Goal: Task Accomplishment & Management: Manage account settings

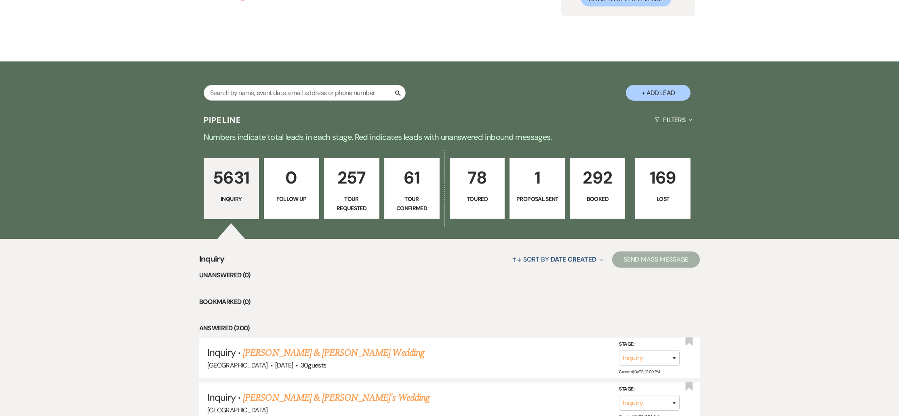
scroll to position [182, 0]
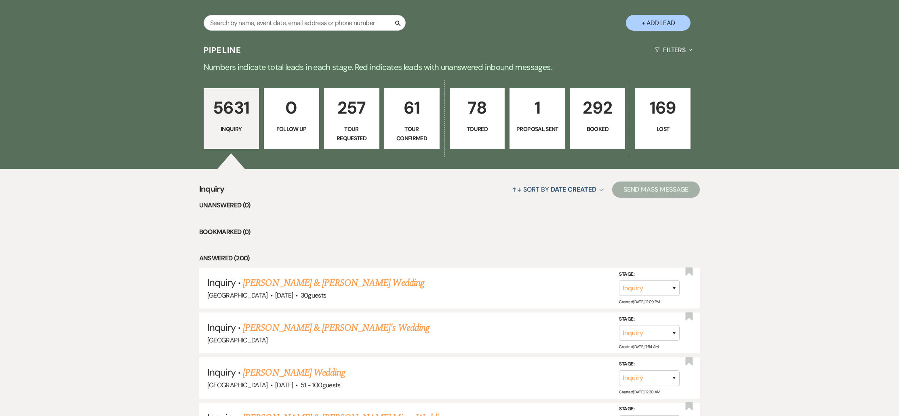
click at [590, 134] on link "292 Booked" at bounding box center [597, 118] width 55 height 61
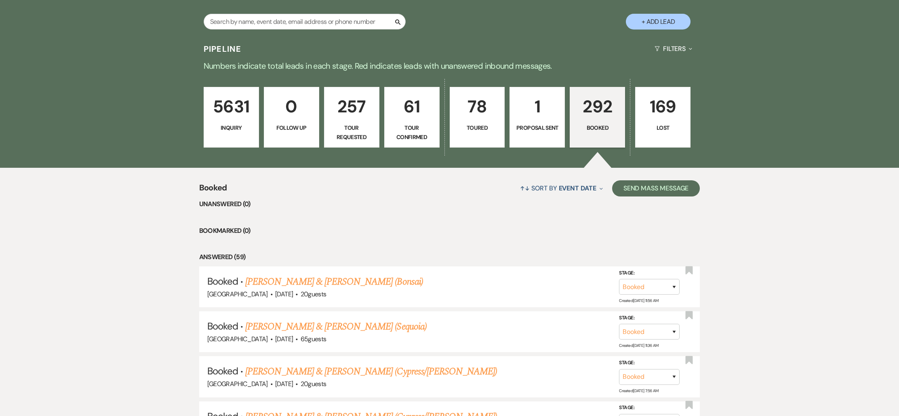
scroll to position [183, 0]
click at [283, 21] on input "text" at bounding box center [305, 21] width 202 height 16
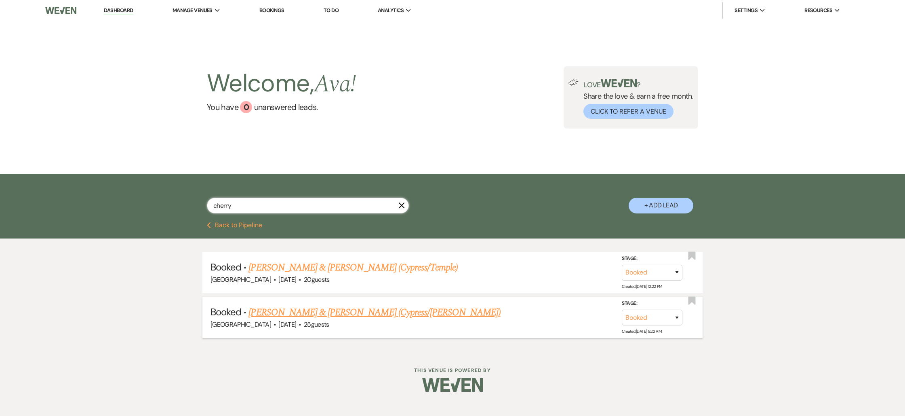
type input "cherry"
click at [290, 310] on link "[PERSON_NAME] & [PERSON_NAME] (Cypress/[PERSON_NAME])" at bounding box center [375, 312] width 252 height 15
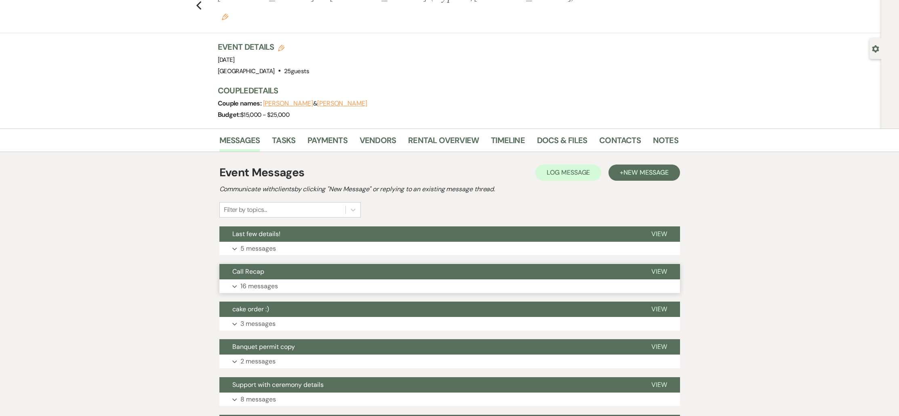
click at [284, 279] on button "Expand 16 messages" at bounding box center [449, 286] width 461 height 14
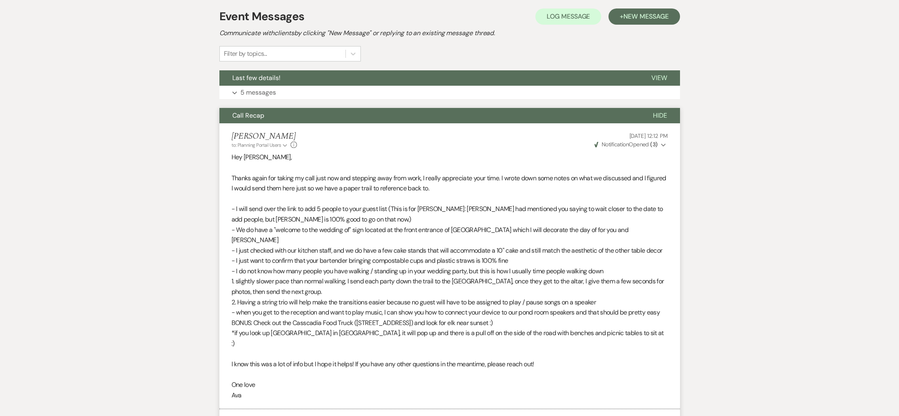
scroll to position [179, 0]
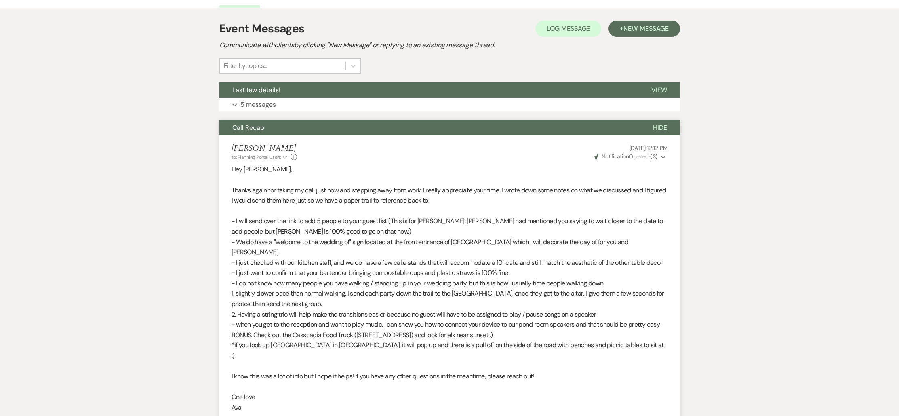
click at [254, 99] on p "5 messages" at bounding box center [258, 104] width 36 height 11
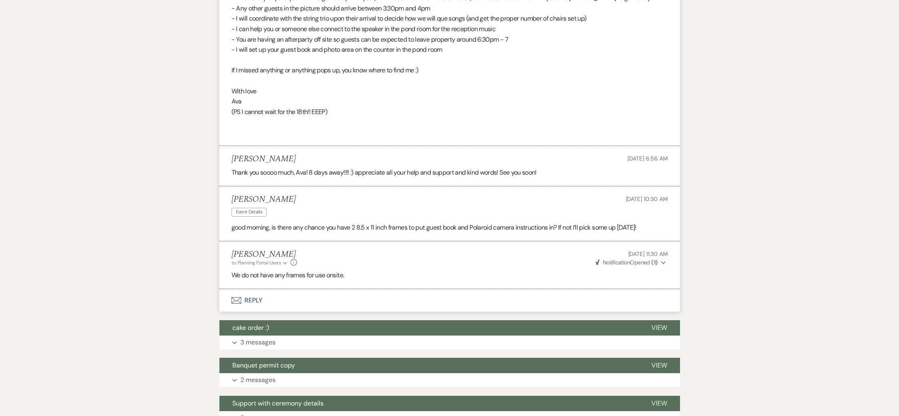
scroll to position [2407, 0]
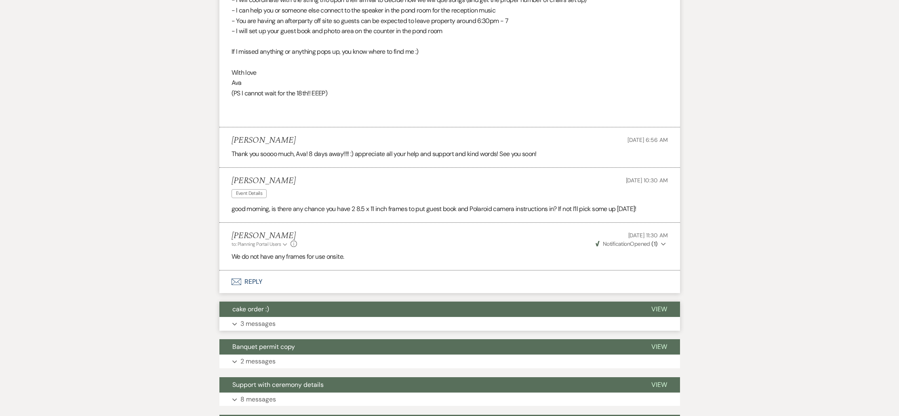
click at [246, 301] on button "cake order :)" at bounding box center [428, 308] width 419 height 15
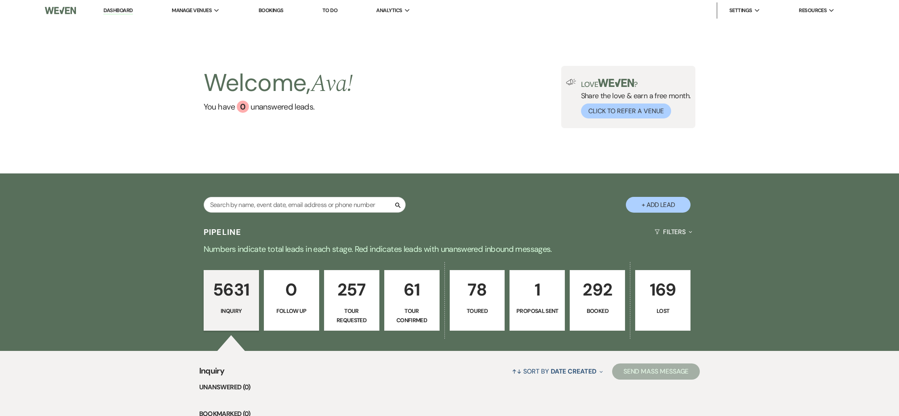
click at [276, 213] on div "Search" at bounding box center [305, 208] width 202 height 22
click at [283, 208] on input "text" at bounding box center [305, 205] width 202 height 16
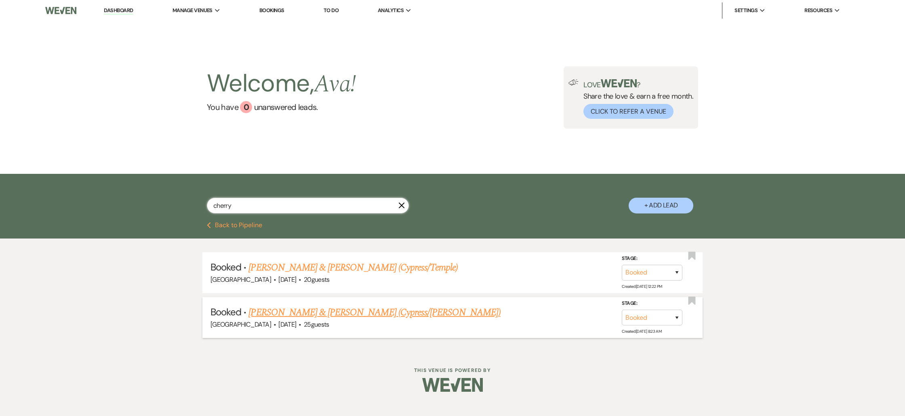
type input "cherry"
click at [299, 312] on link "[PERSON_NAME] & [PERSON_NAME] (Cypress/[PERSON_NAME])" at bounding box center [375, 312] width 252 height 15
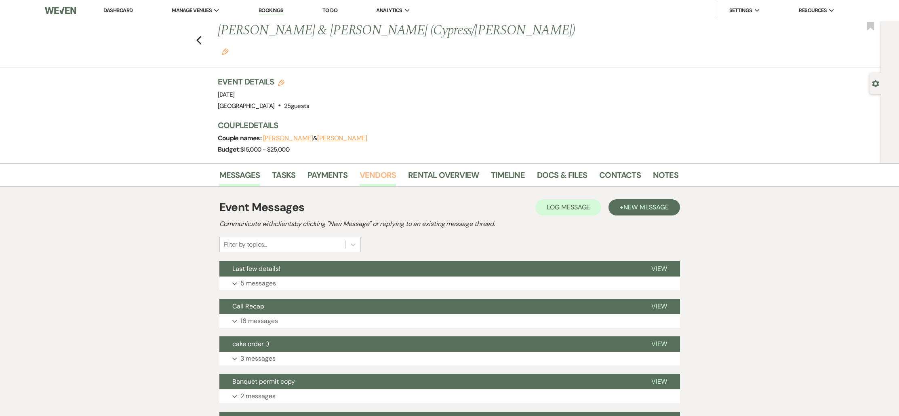
click at [387, 168] on link "Vendors" at bounding box center [378, 177] width 36 height 18
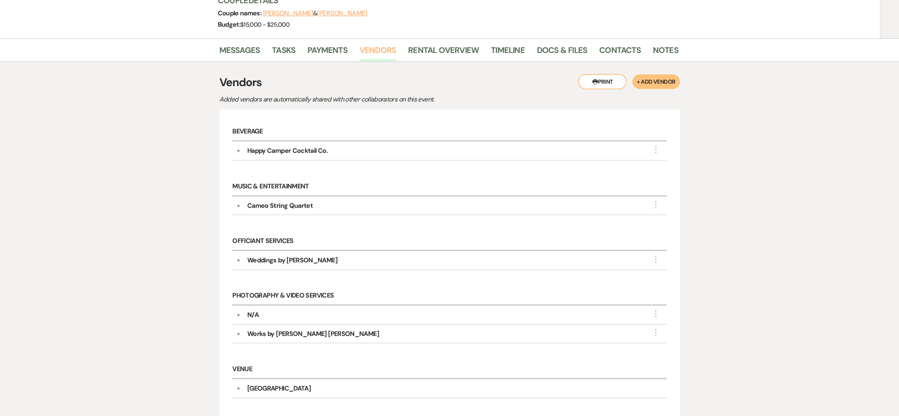
scroll to position [31, 0]
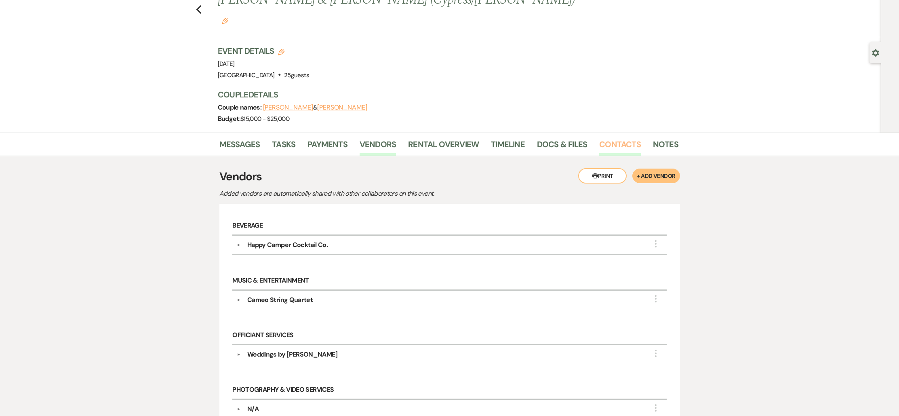
click at [620, 138] on link "Contacts" at bounding box center [620, 147] width 42 height 18
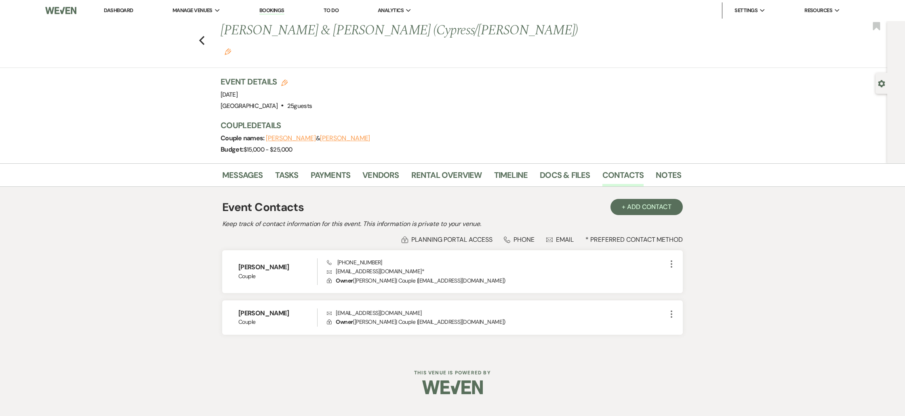
click at [556, 167] on li "Docs & Files" at bounding box center [571, 176] width 62 height 19
click at [559, 168] on link "Docs & Files" at bounding box center [565, 177] width 50 height 18
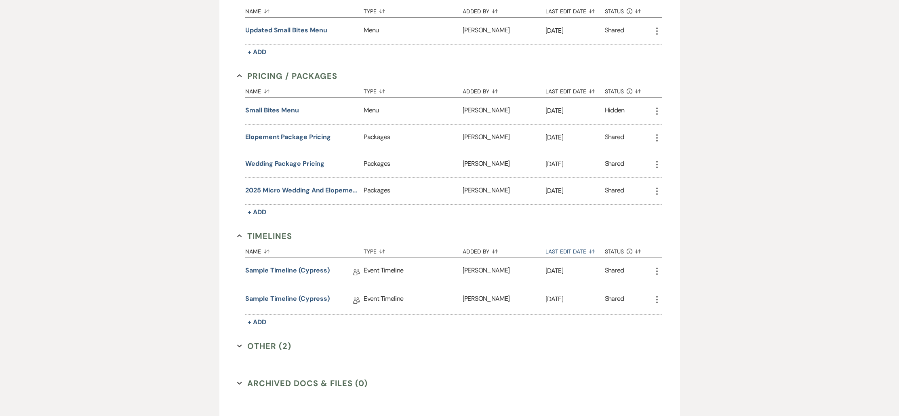
scroll to position [589, 0]
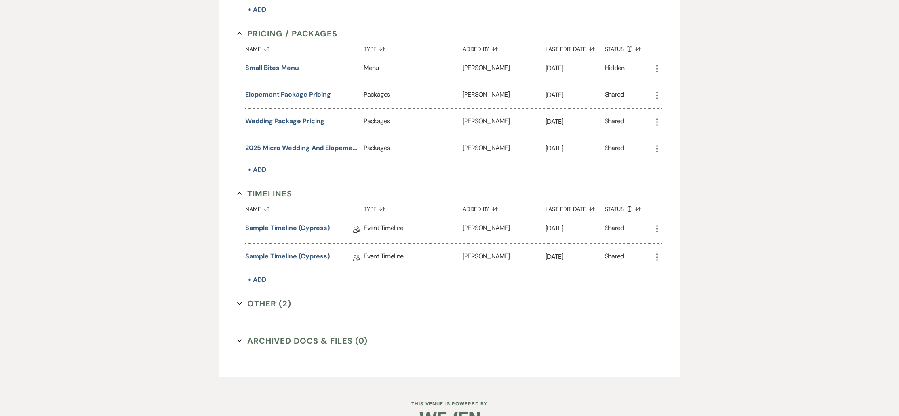
click at [264, 297] on button "Other (2) Expand" at bounding box center [264, 303] width 54 height 12
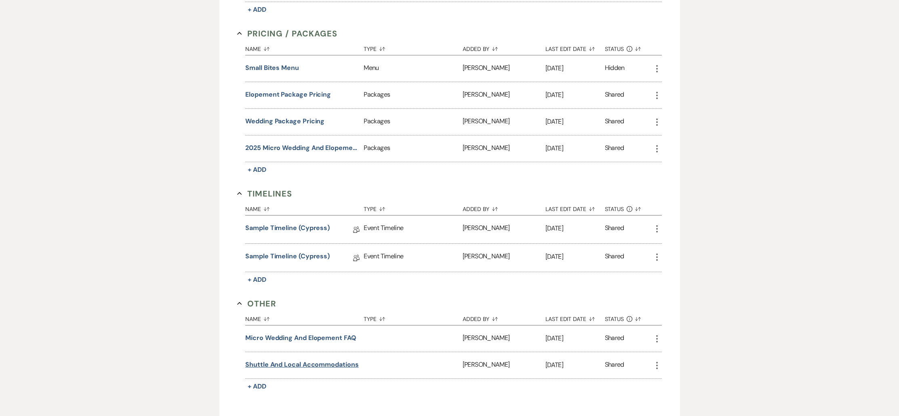
click at [295, 360] on button "Shuttle and Local Accommodations" at bounding box center [301, 365] width 113 height 10
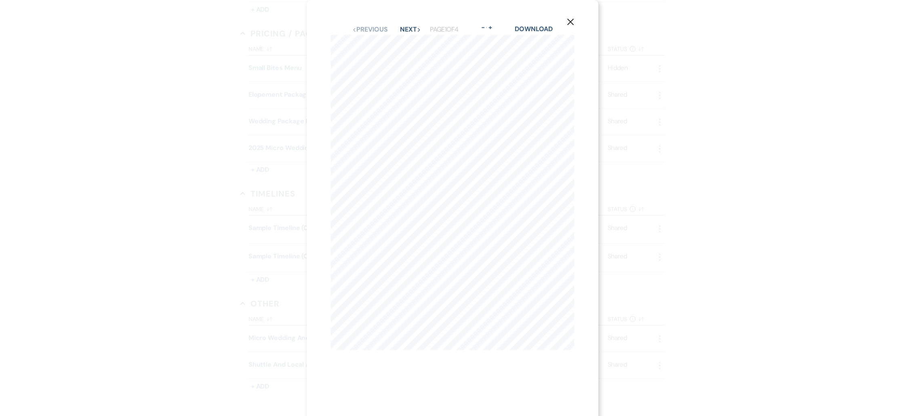
click at [563, 23] on div "X Previous Previous Next Next Page 1 of 4 - Zoom + Download Banquet Boss is you…" at bounding box center [453, 213] width 292 height 427
click at [581, 23] on div "X Previous Previous Next Next Page 1 of 4 - Zoom + Download Banquet Boss is you…" at bounding box center [453, 213] width 292 height 427
click at [565, 22] on button "X" at bounding box center [570, 22] width 12 height 14
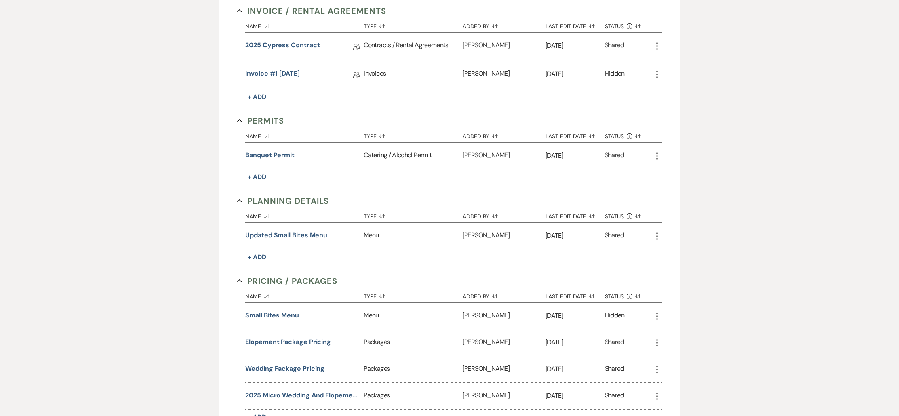
scroll to position [0, 0]
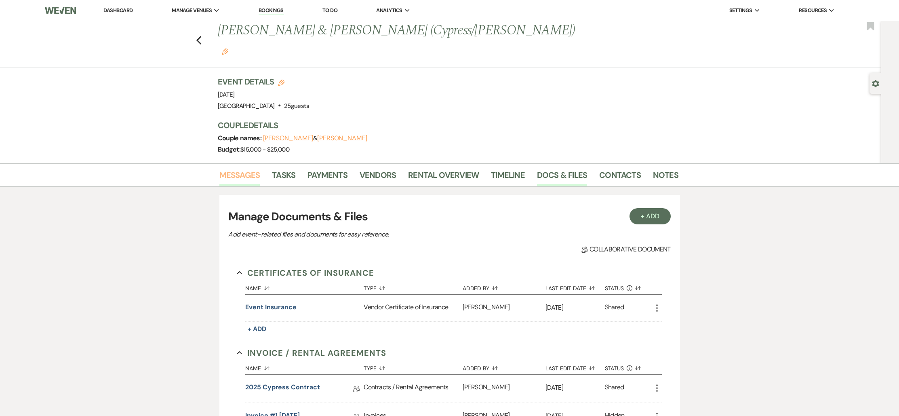
click at [235, 168] on link "Messages" at bounding box center [239, 177] width 41 height 18
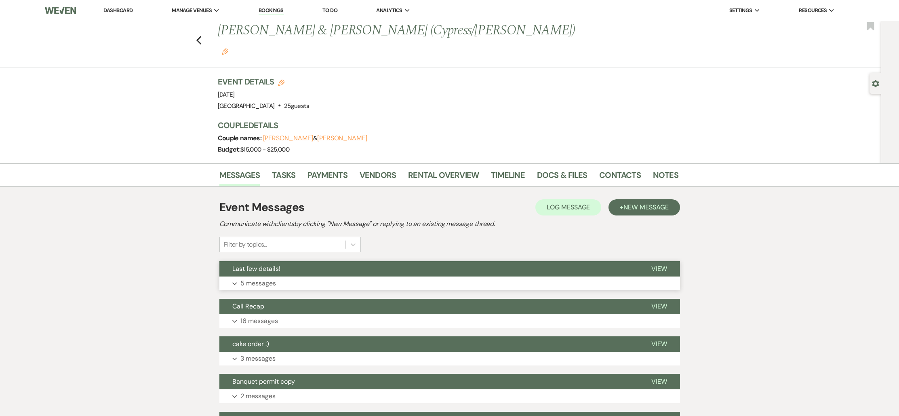
click at [257, 278] on p "5 messages" at bounding box center [258, 283] width 36 height 11
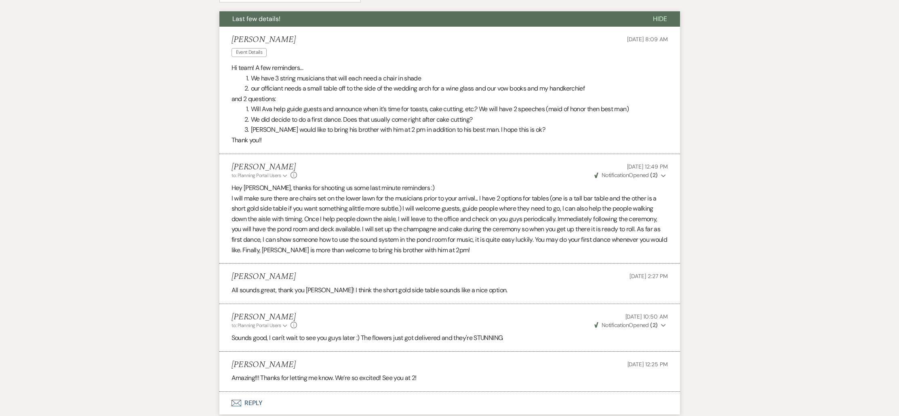
scroll to position [257, 0]
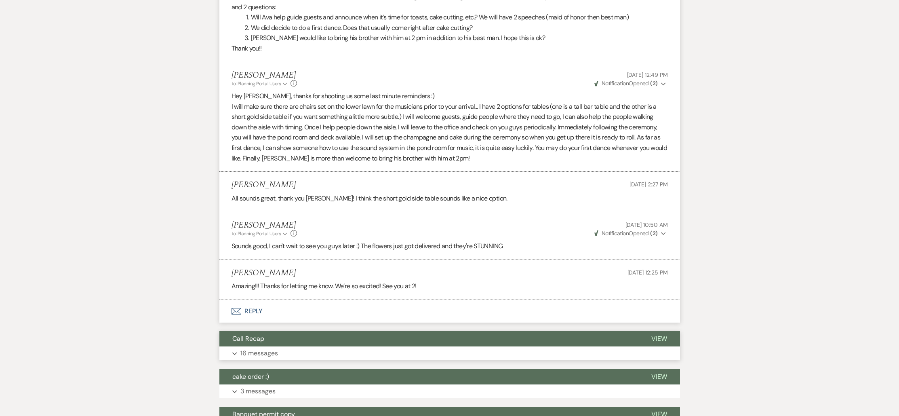
click at [277, 348] on p "16 messages" at bounding box center [259, 353] width 38 height 11
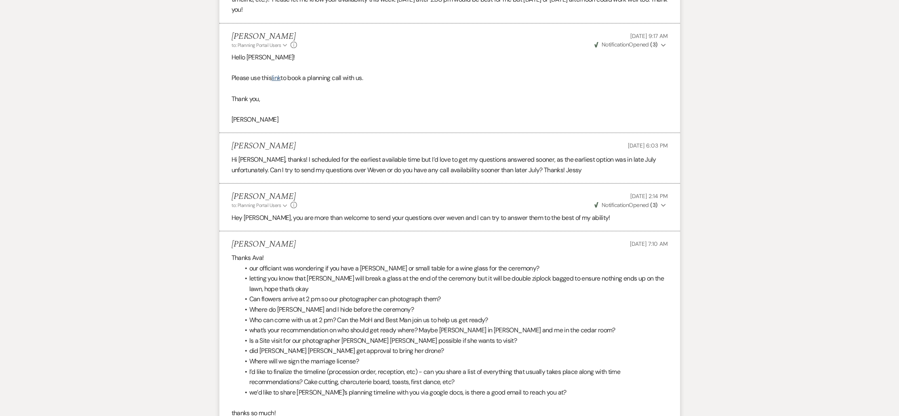
scroll to position [1220, 0]
